Goal: Find specific page/section: Find specific page/section

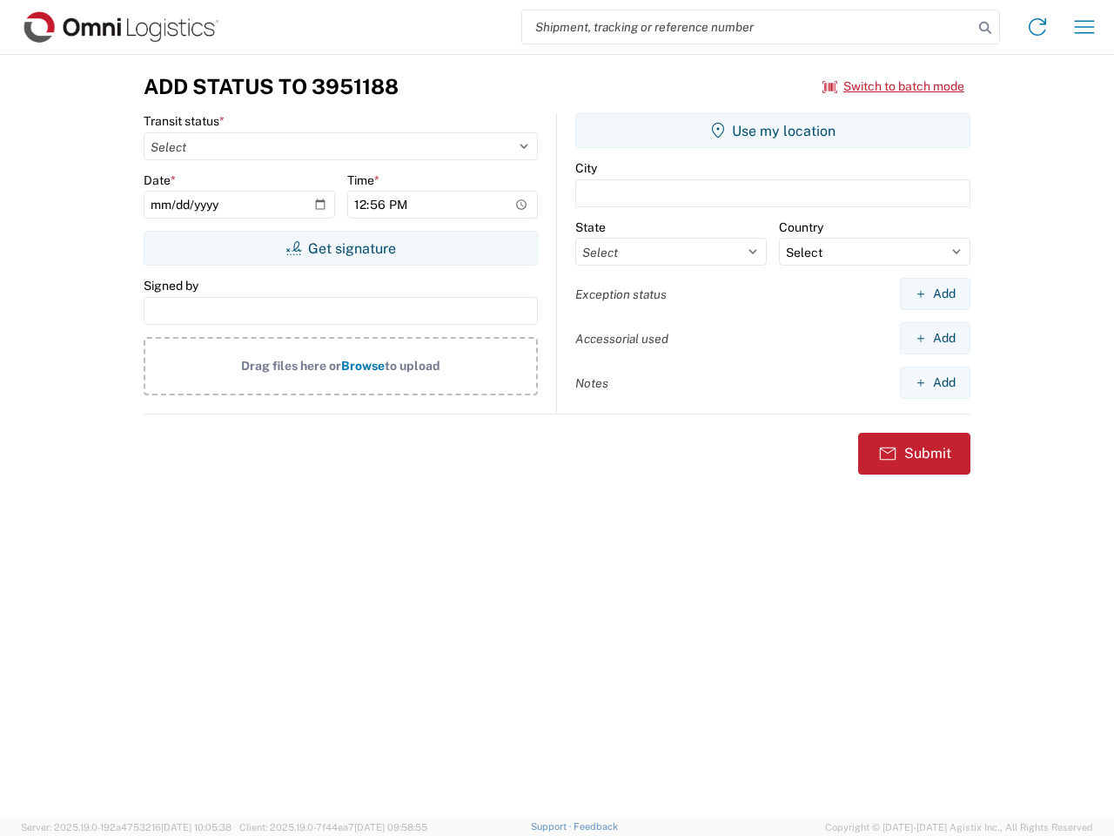
click at [748, 27] on input "search" at bounding box center [747, 26] width 451 height 33
click at [985, 28] on icon at bounding box center [985, 28] width 24 height 24
click at [1037, 27] on icon at bounding box center [1038, 27] width 28 height 28
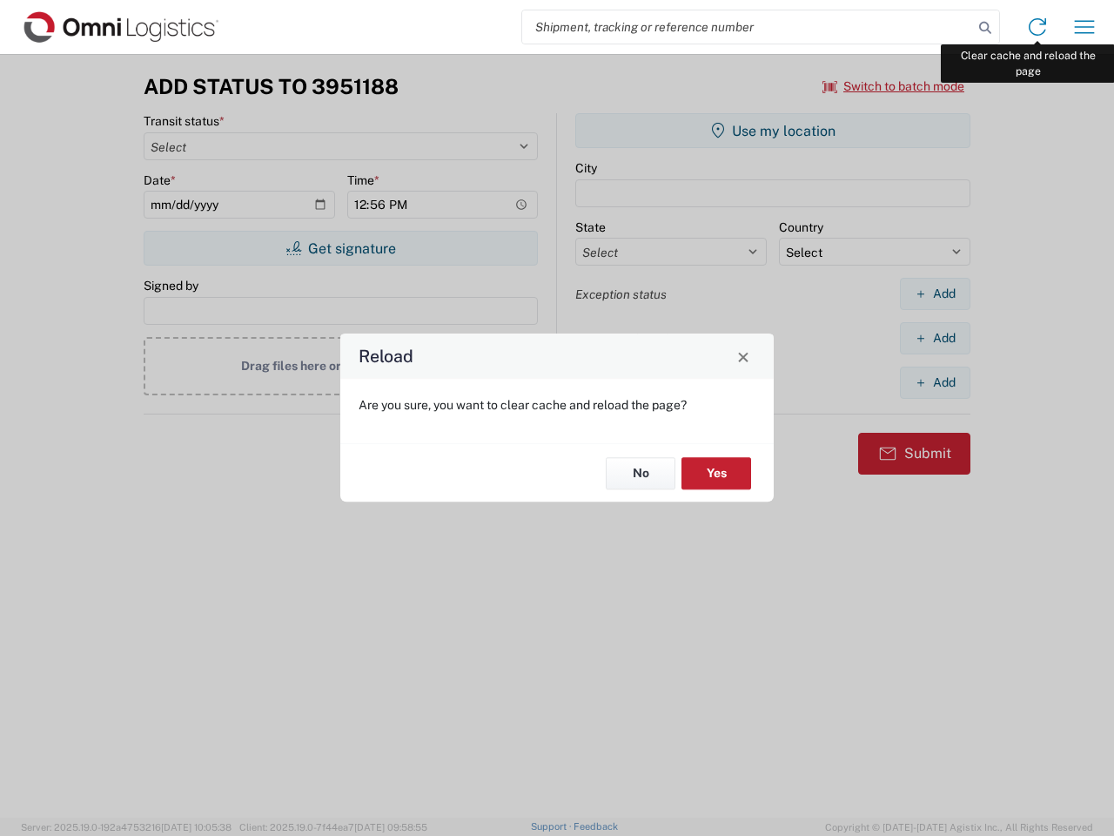
click at [1084, 27] on div "Reload Are you sure, you want to clear cache and reload the page? No Yes" at bounding box center [557, 418] width 1114 height 836
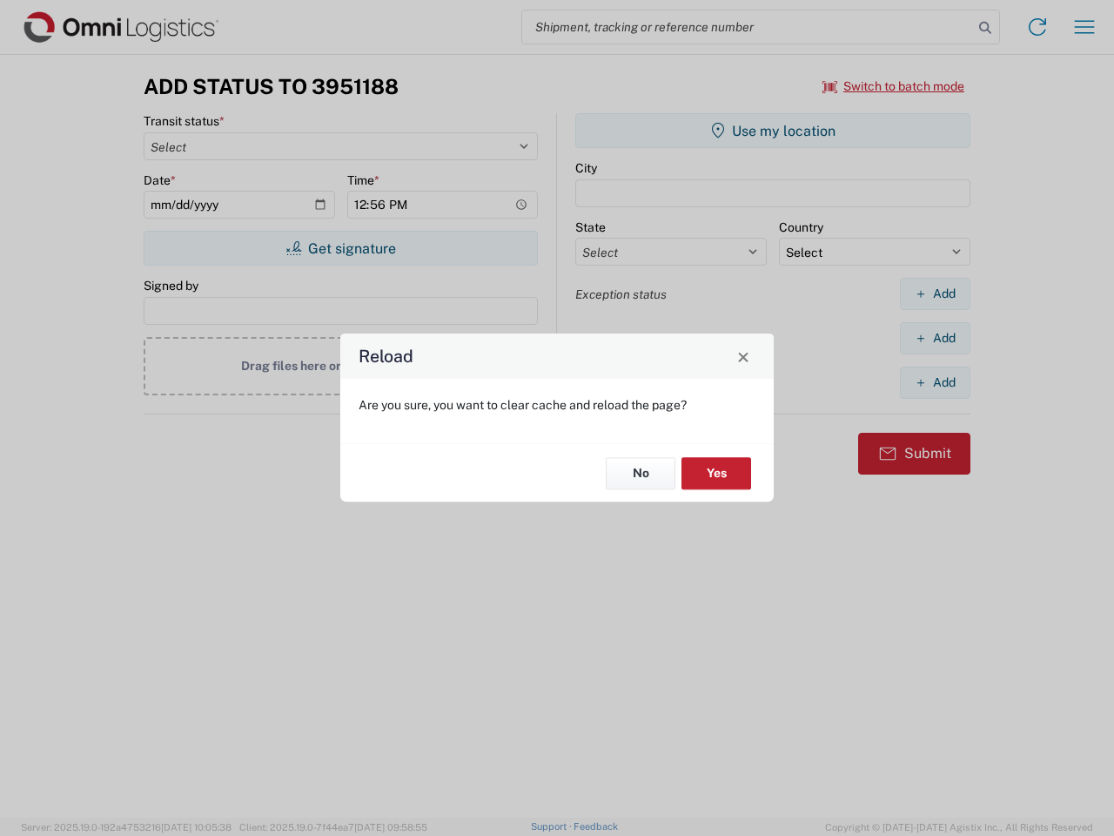
click at [894, 86] on div "Reload Are you sure, you want to clear cache and reload the page? No Yes" at bounding box center [557, 418] width 1114 height 836
click at [340, 248] on div "Reload Are you sure, you want to clear cache and reload the page? No Yes" at bounding box center [557, 418] width 1114 height 836
click at [773, 131] on div "Reload Are you sure, you want to clear cache and reload the page? No Yes" at bounding box center [557, 418] width 1114 height 836
click at [935, 293] on div "Reload Are you sure, you want to clear cache and reload the page? No Yes" at bounding box center [557, 418] width 1114 height 836
click at [935, 338] on div "Reload Are you sure, you want to clear cache and reload the page? No Yes" at bounding box center [557, 418] width 1114 height 836
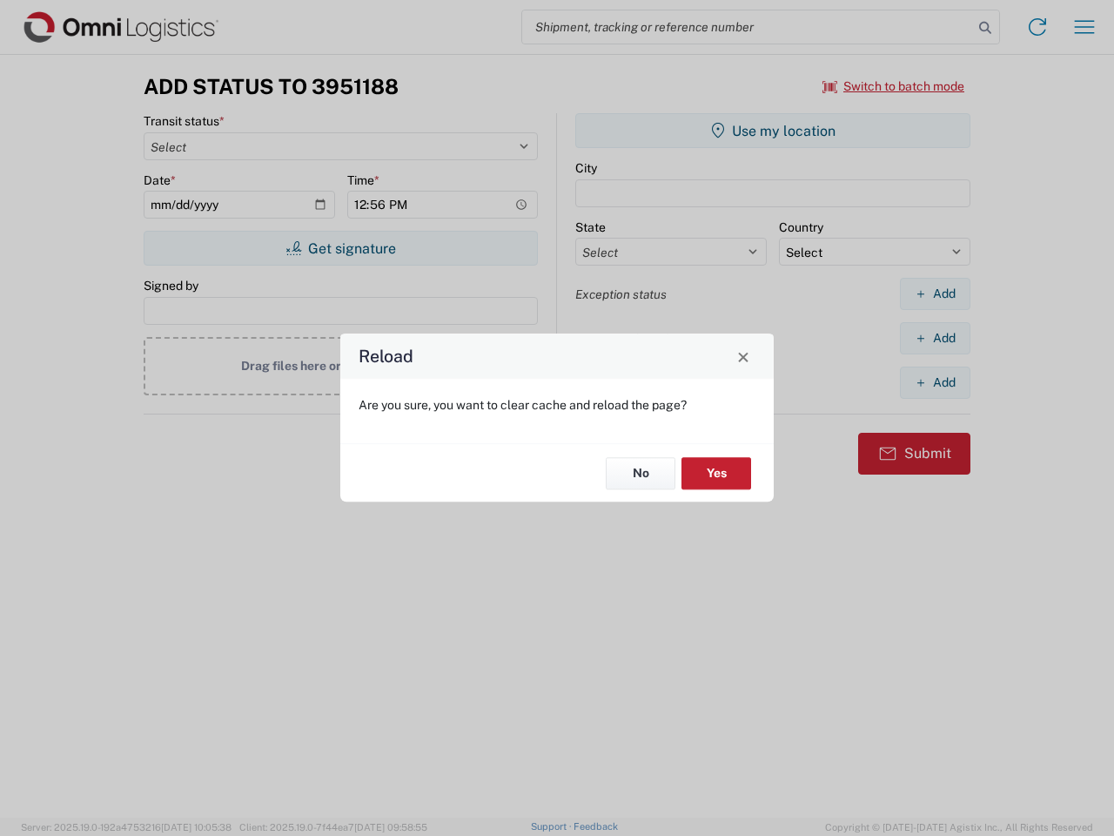
click at [935, 382] on div "Reload Are you sure, you want to clear cache and reload the page? No Yes" at bounding box center [557, 418] width 1114 height 836
